Goal: Navigation & Orientation: Understand site structure

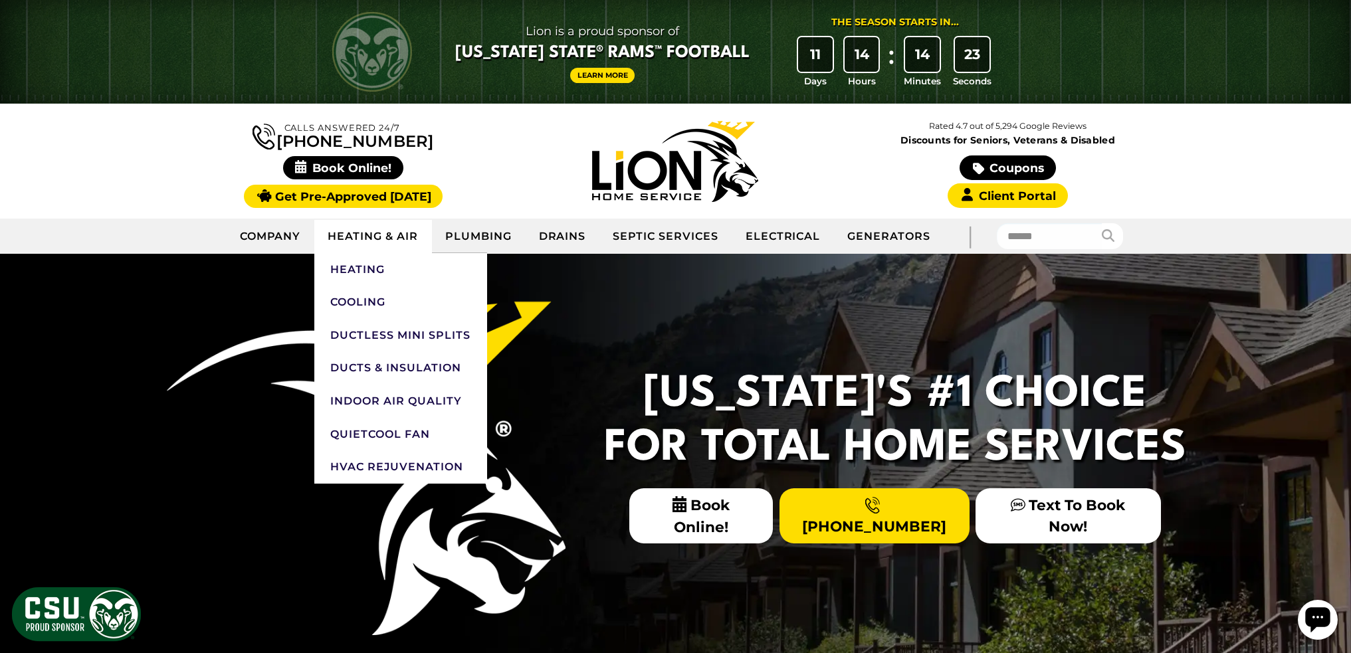
click at [378, 238] on link "Heating & Air" at bounding box center [372, 236] width 117 height 33
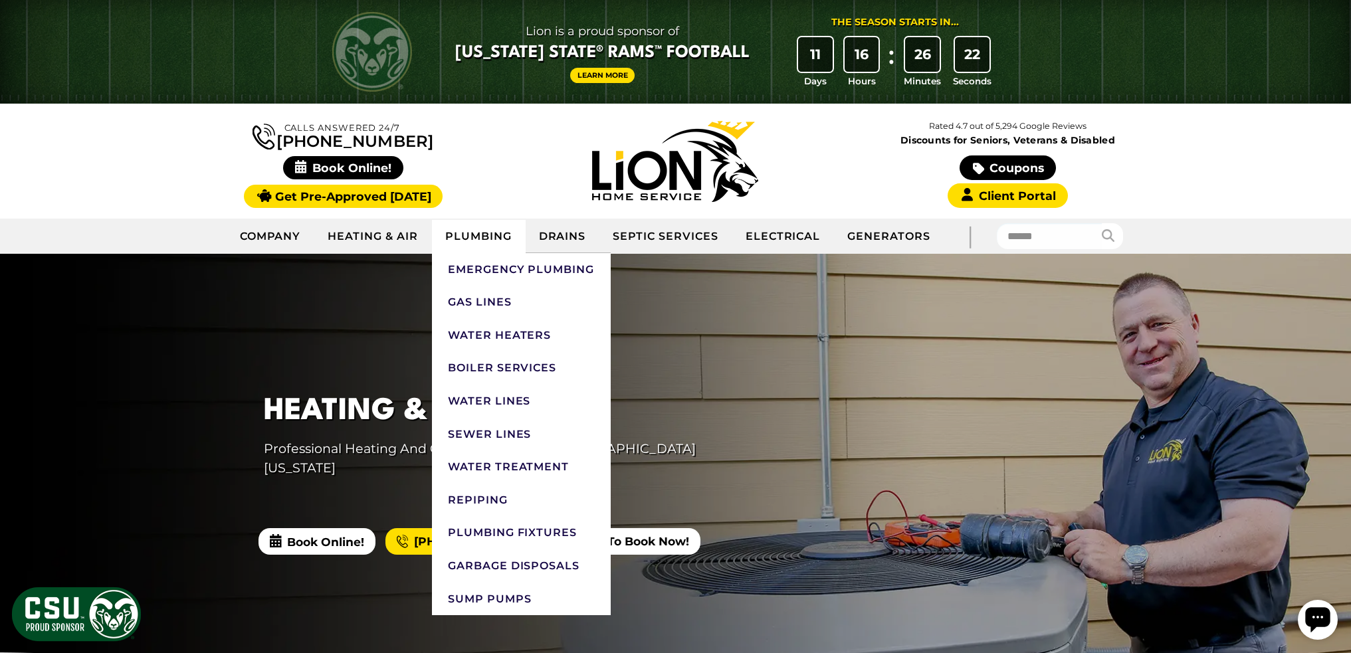
click at [469, 233] on link "Plumbing" at bounding box center [479, 236] width 94 height 33
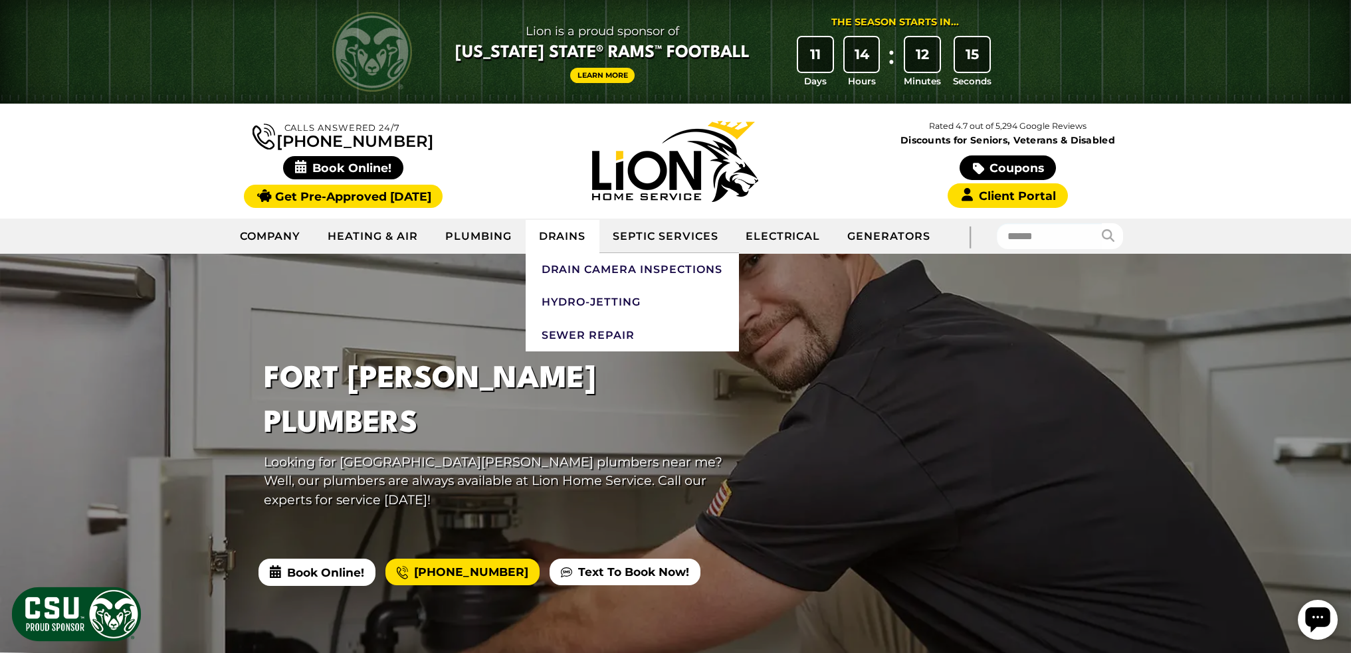
click at [554, 234] on link "Drains" at bounding box center [563, 236] width 74 height 33
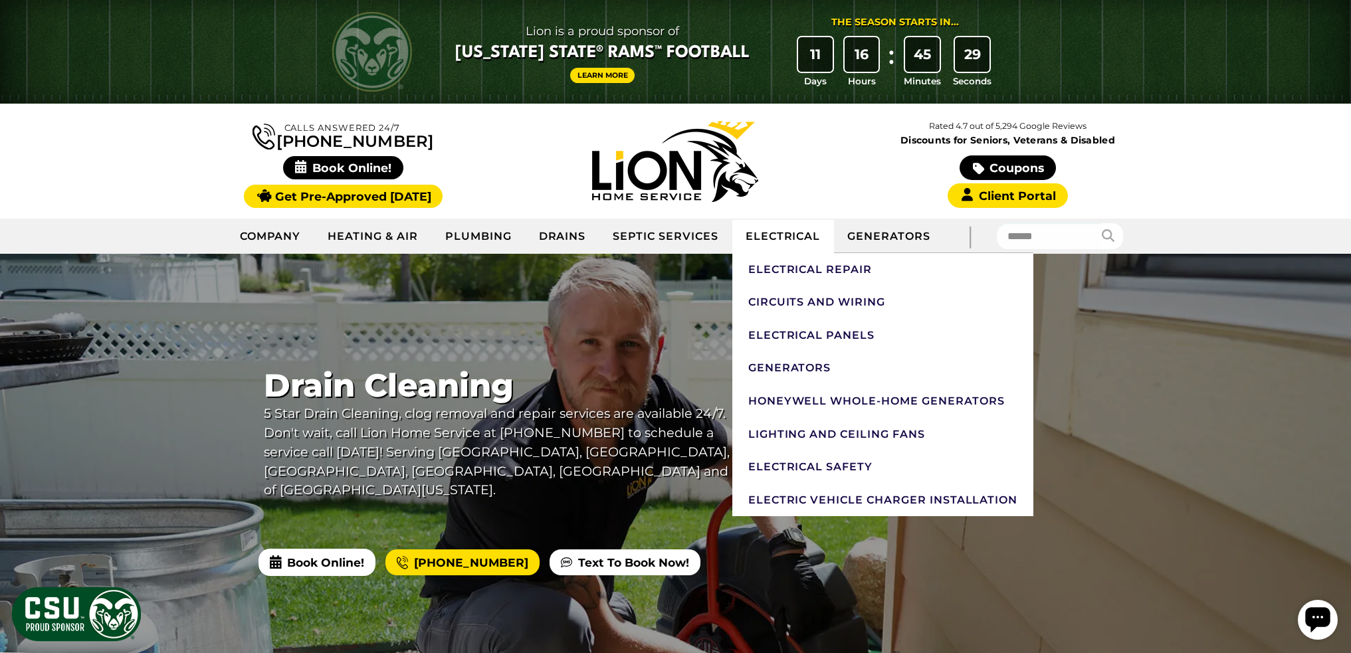
click at [798, 231] on link "Electrical" at bounding box center [784, 236] width 102 height 33
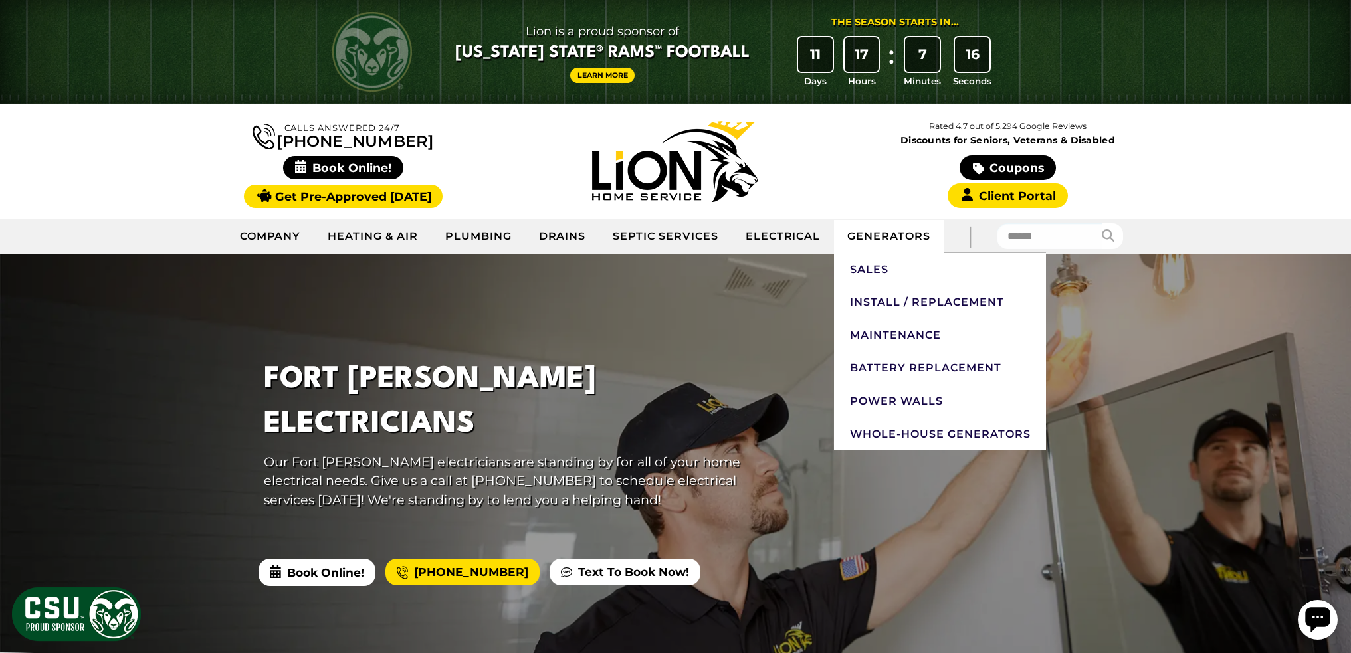
click at [897, 229] on link "Generators" at bounding box center [889, 236] width 110 height 33
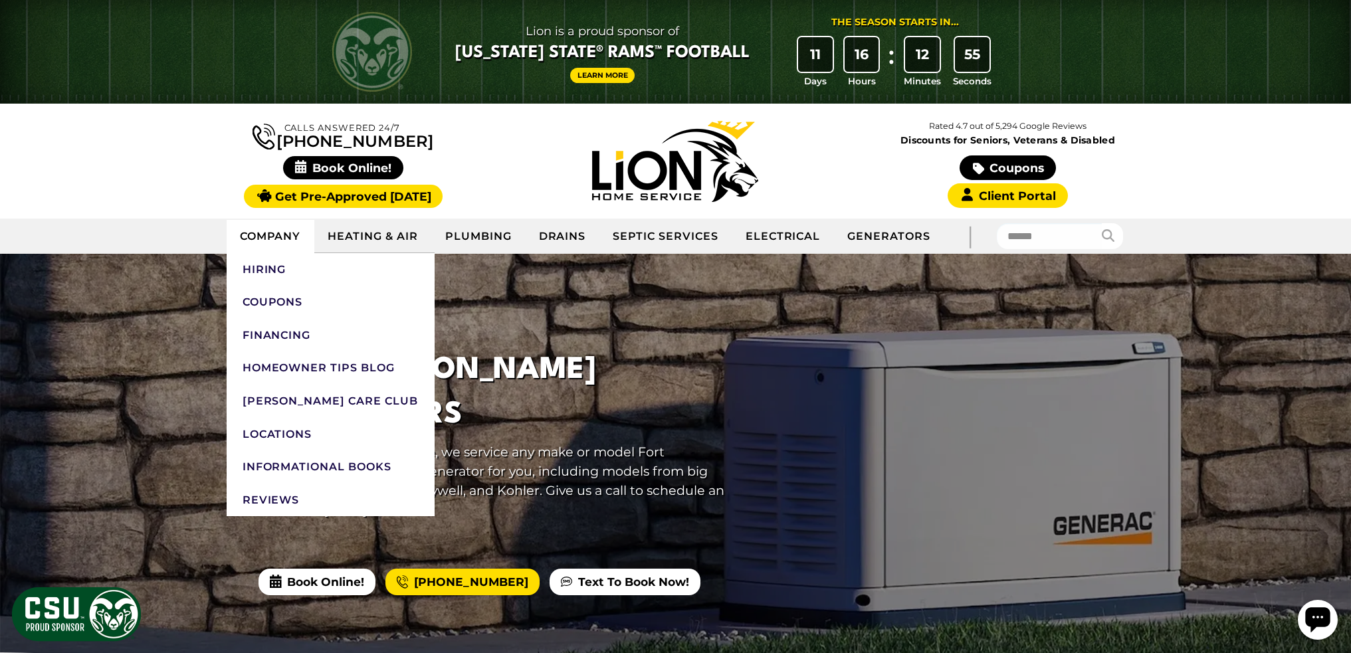
click at [275, 235] on link "Company" at bounding box center [271, 236] width 88 height 33
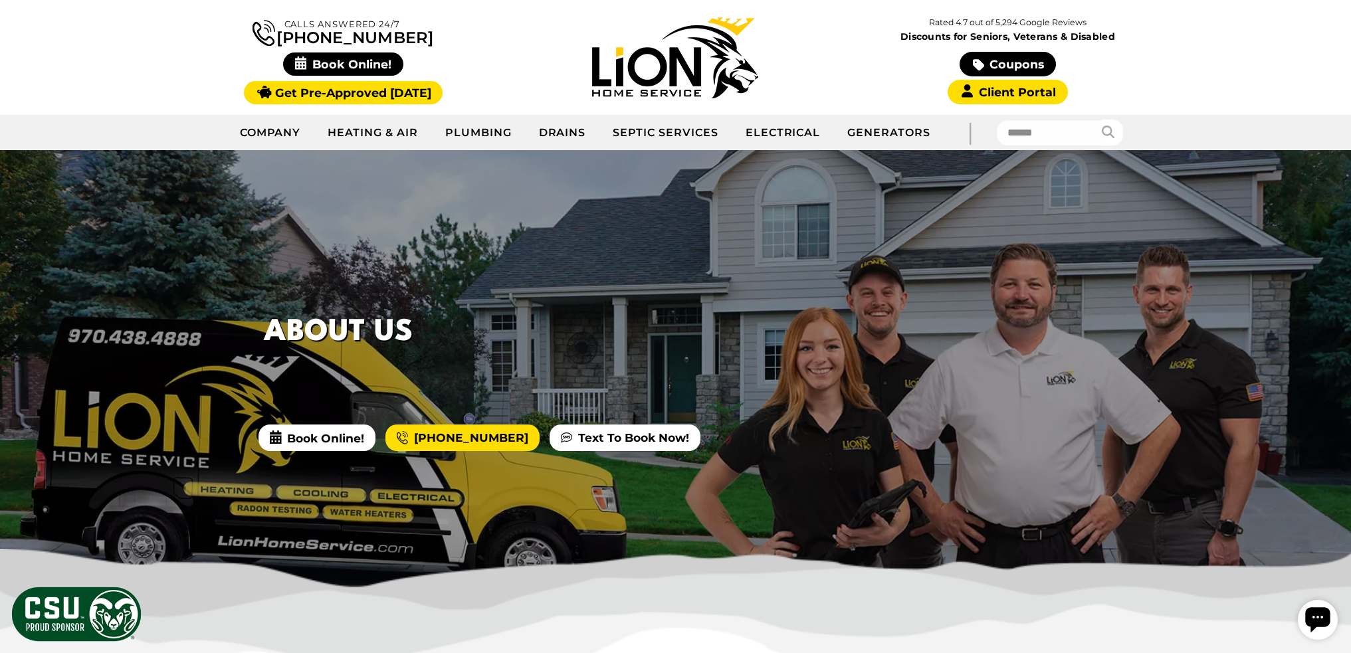
scroll to position [133, 0]
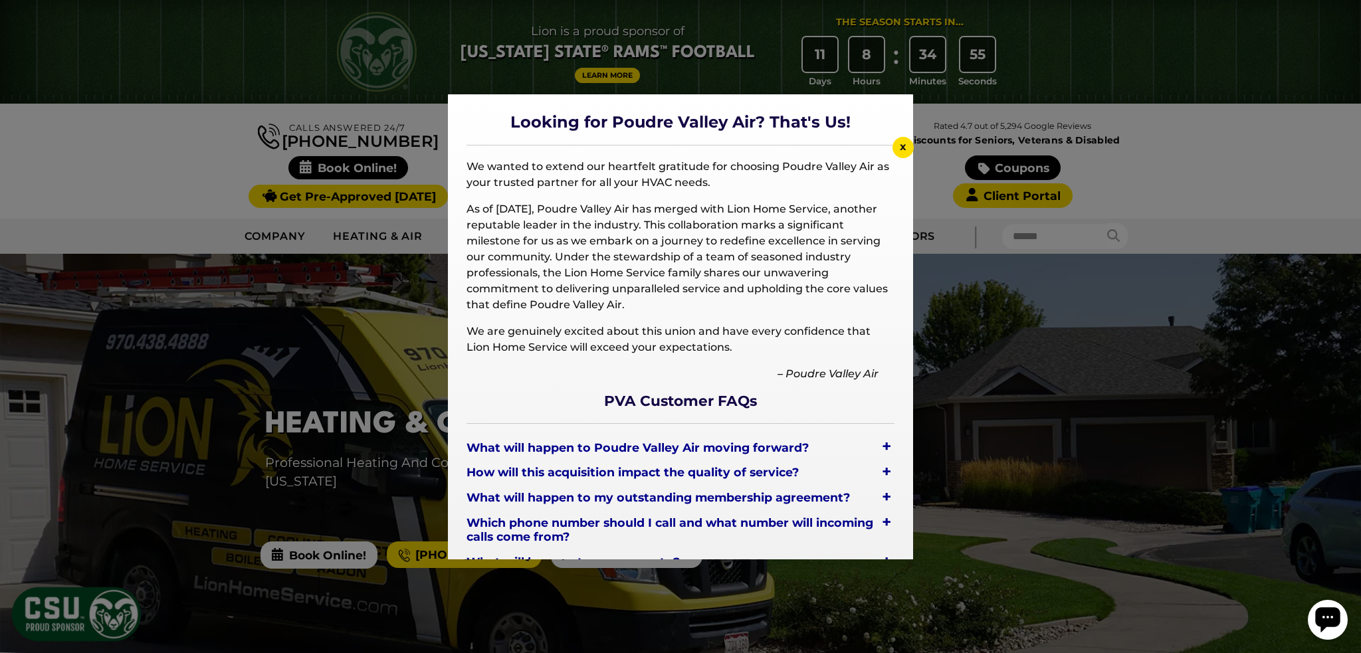
click at [900, 143] on span "x" at bounding box center [903, 146] width 7 height 13
